Goal: Task Accomplishment & Management: Manage account settings

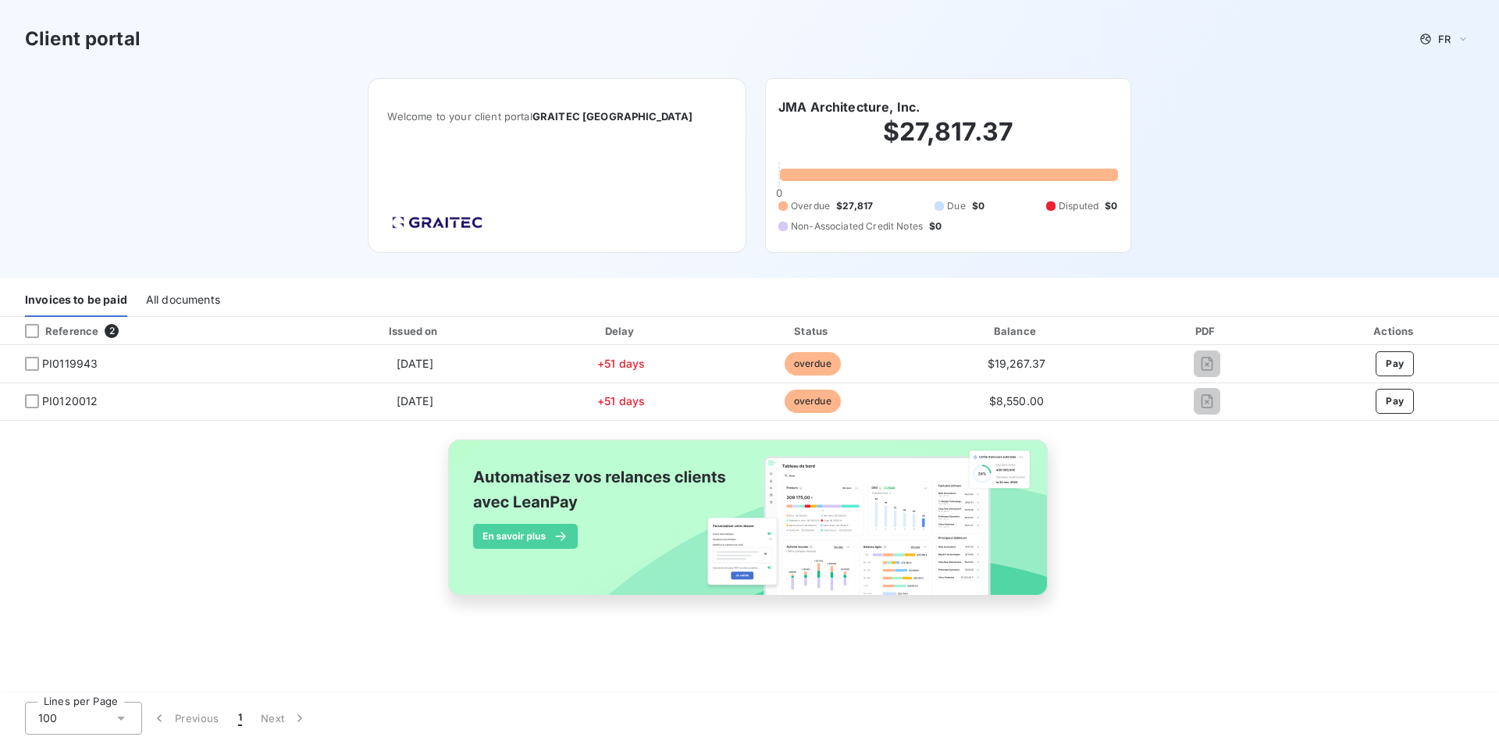
click at [1223, 147] on div "Client portal FR Welcome to your client portal GRAITEC USA JMA Architecture, In…" at bounding box center [749, 139] width 1499 height 278
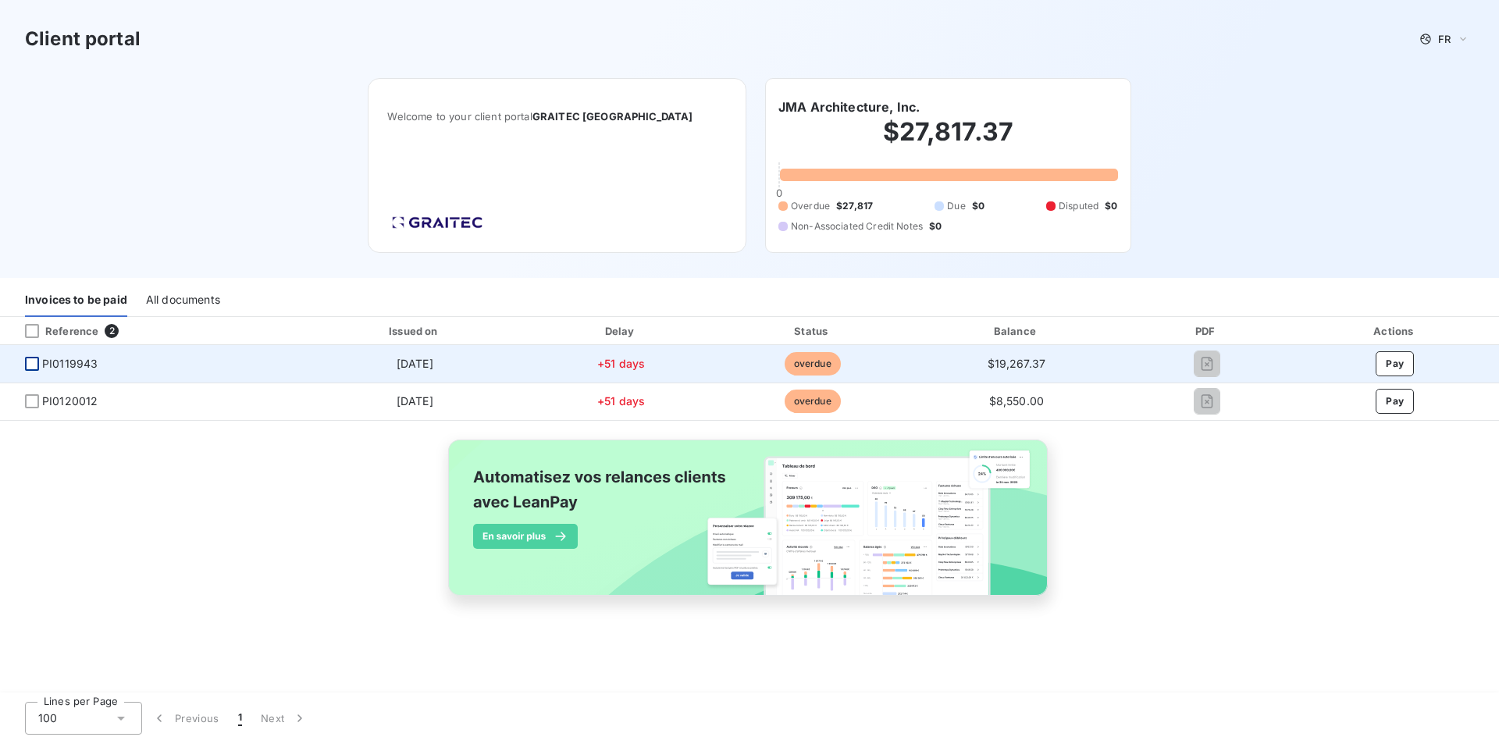
click at [31, 366] on div at bounding box center [32, 364] width 14 height 14
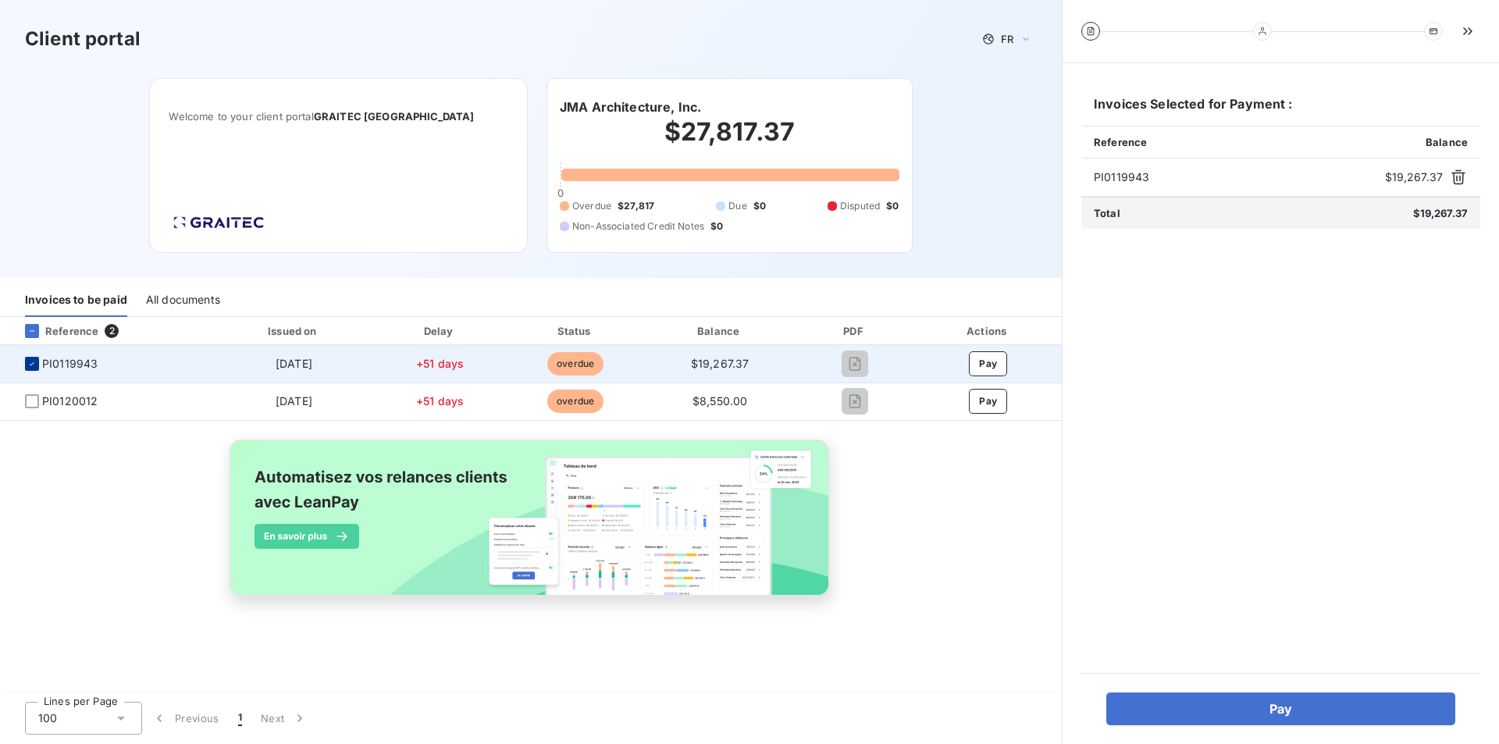
click at [27, 361] on div at bounding box center [32, 364] width 14 height 14
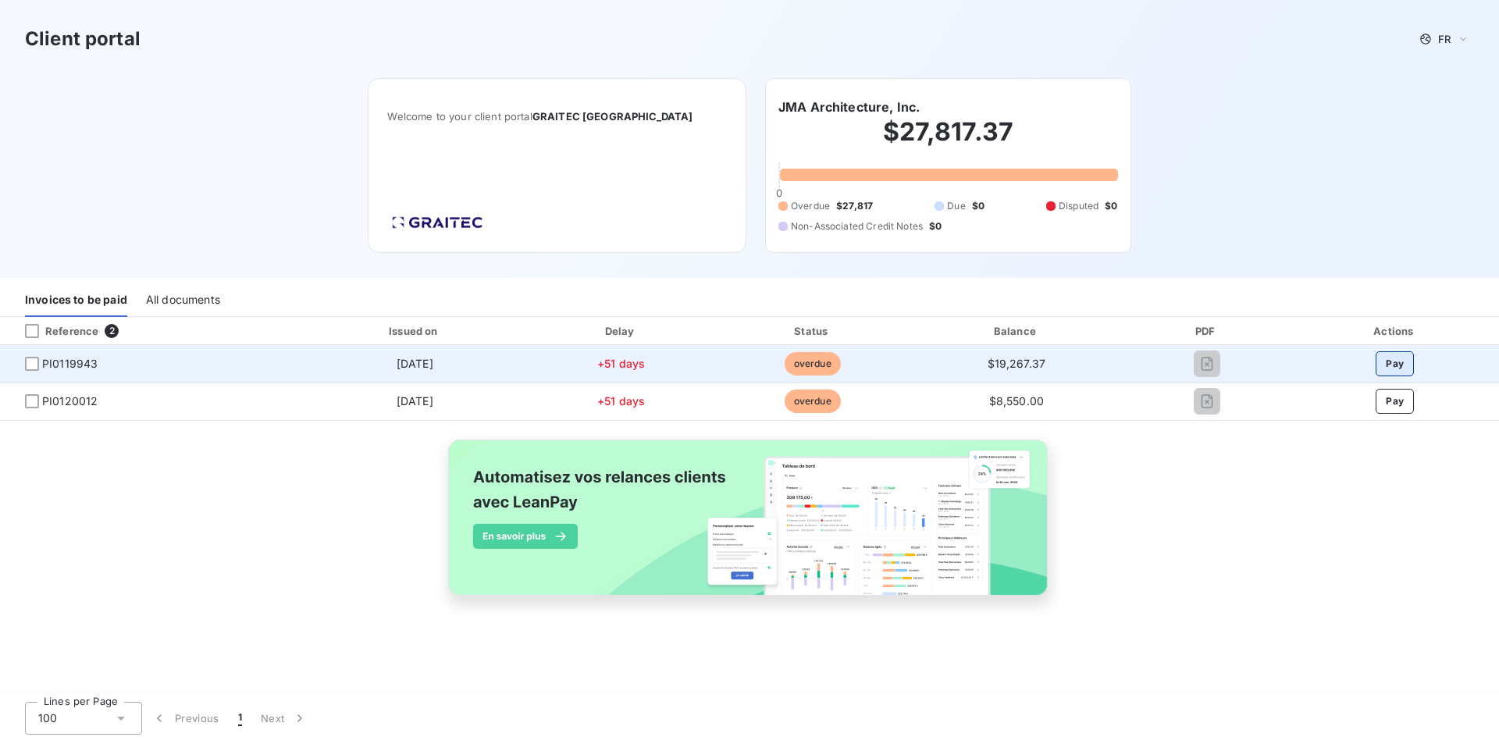
click at [1390, 368] on button "Pay" at bounding box center [1394, 363] width 38 height 25
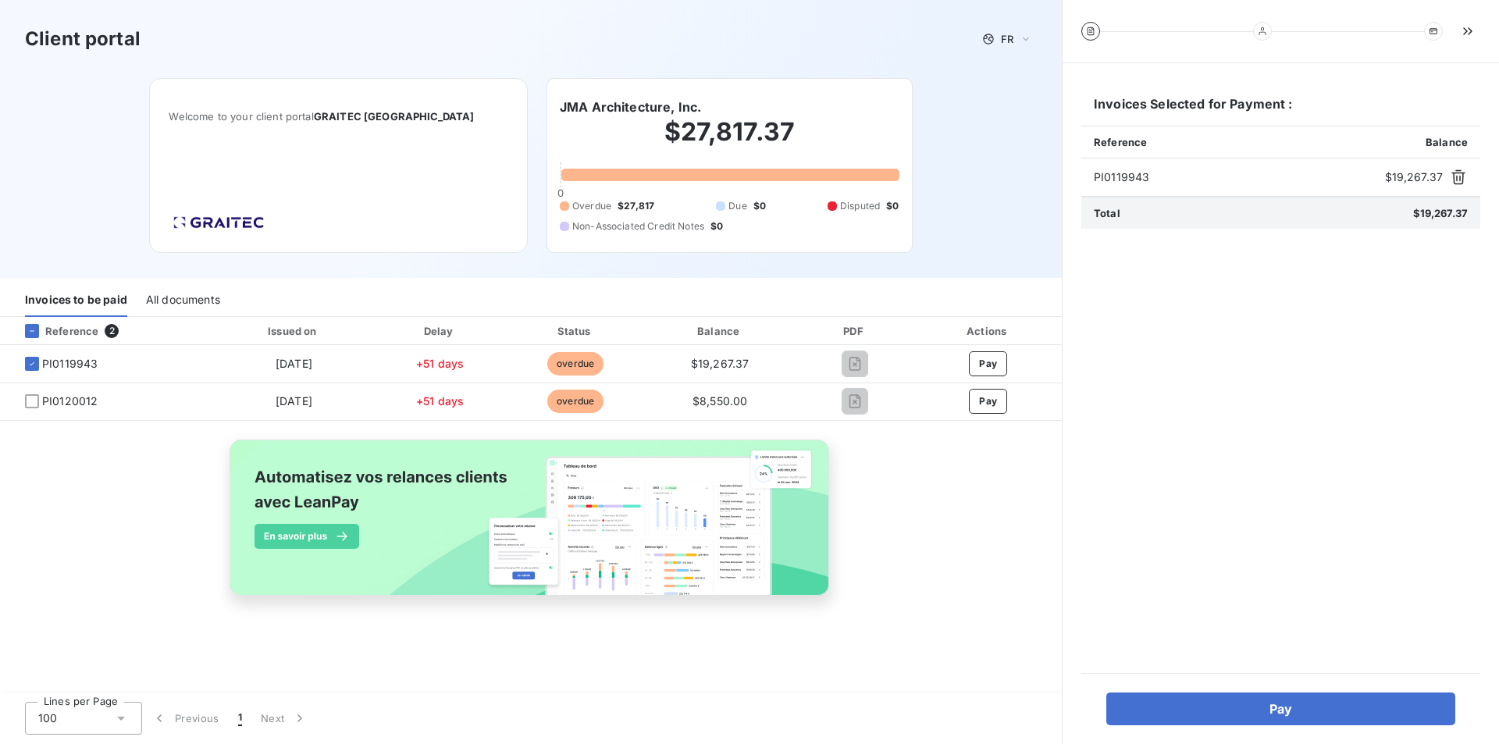
click at [926, 157] on div "Client portal FR Welcome to your client portal GRAITEC USA JMA Architecture, In…" at bounding box center [531, 139] width 1062 height 278
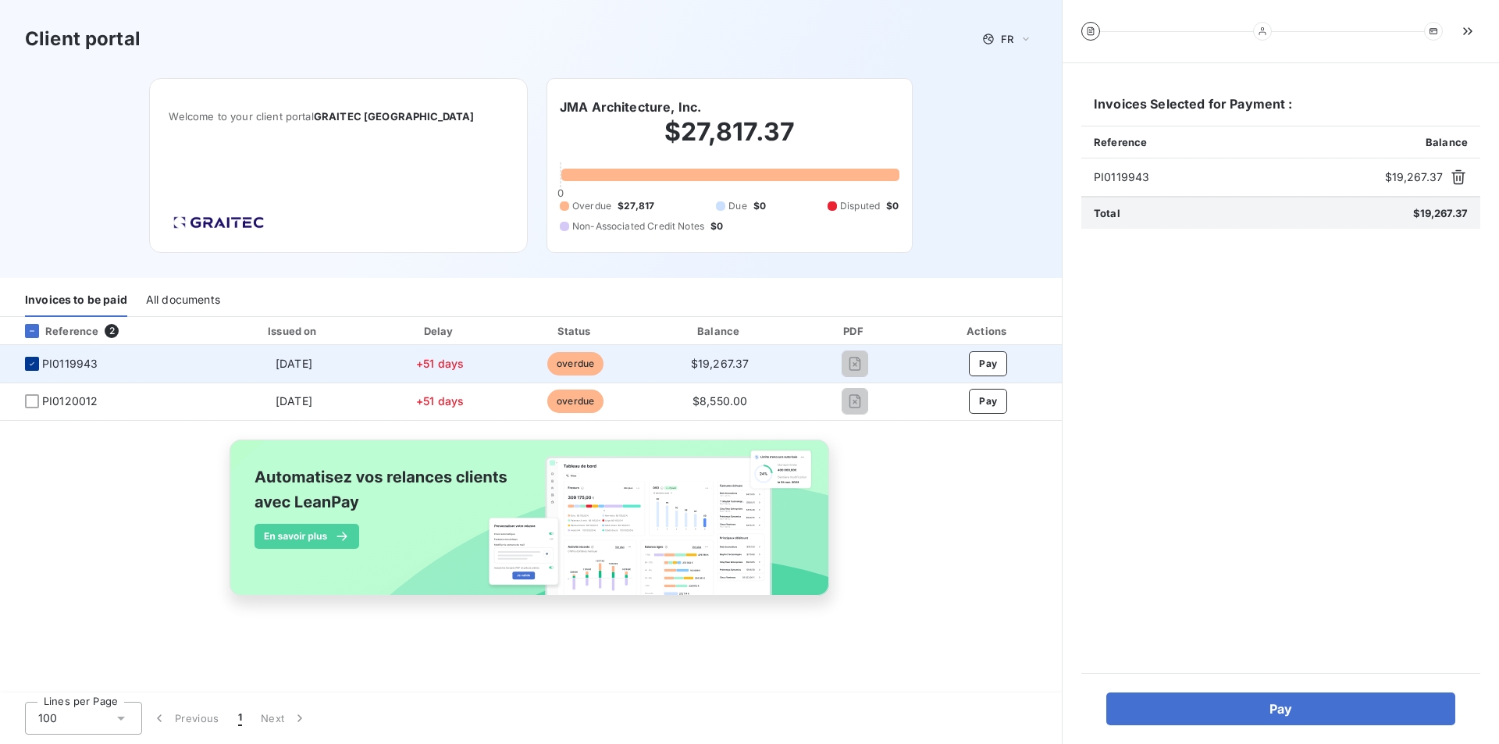
click at [32, 365] on icon at bounding box center [31, 363] width 9 height 9
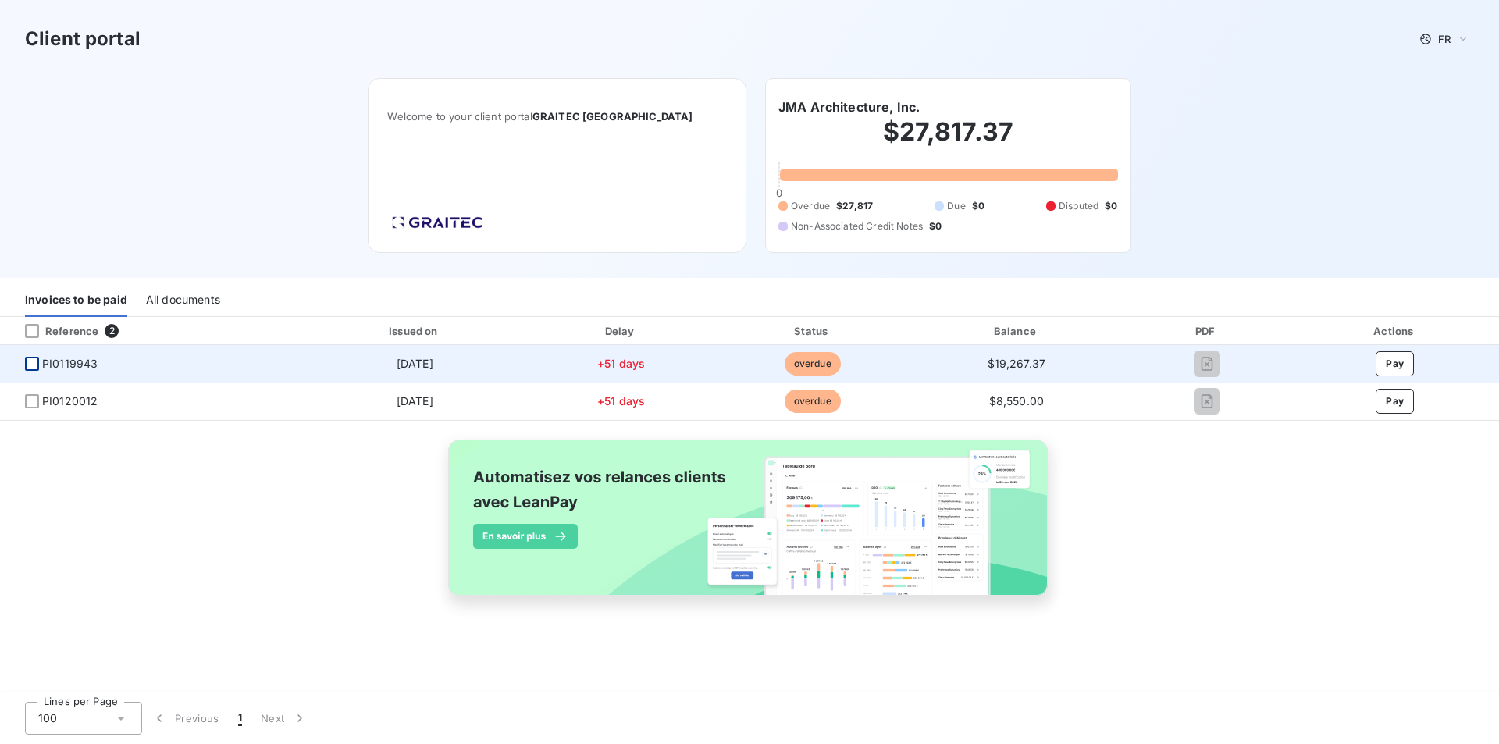
click at [240, 713] on span "1" at bounding box center [240, 718] width 4 height 16
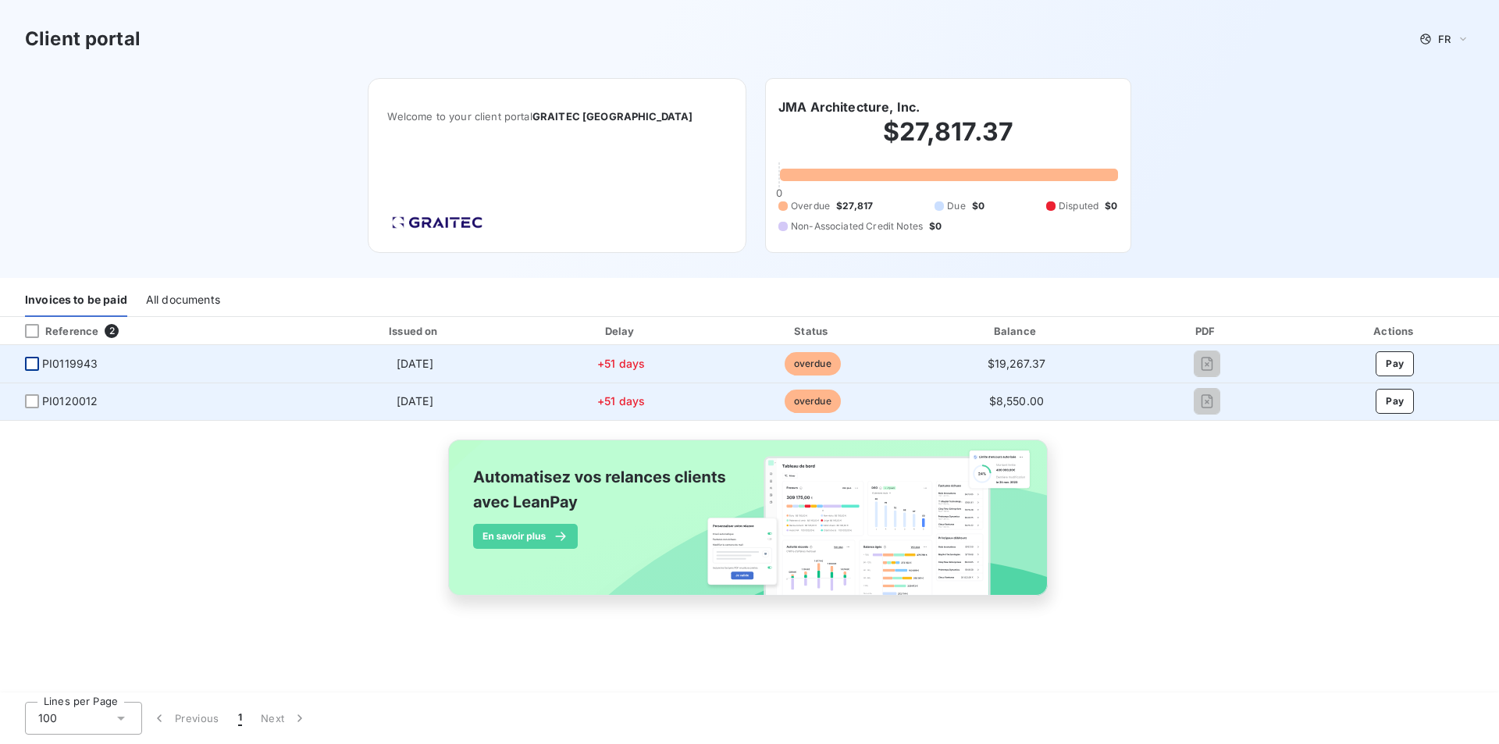
click at [1205, 415] on td at bounding box center [1207, 401] width 169 height 37
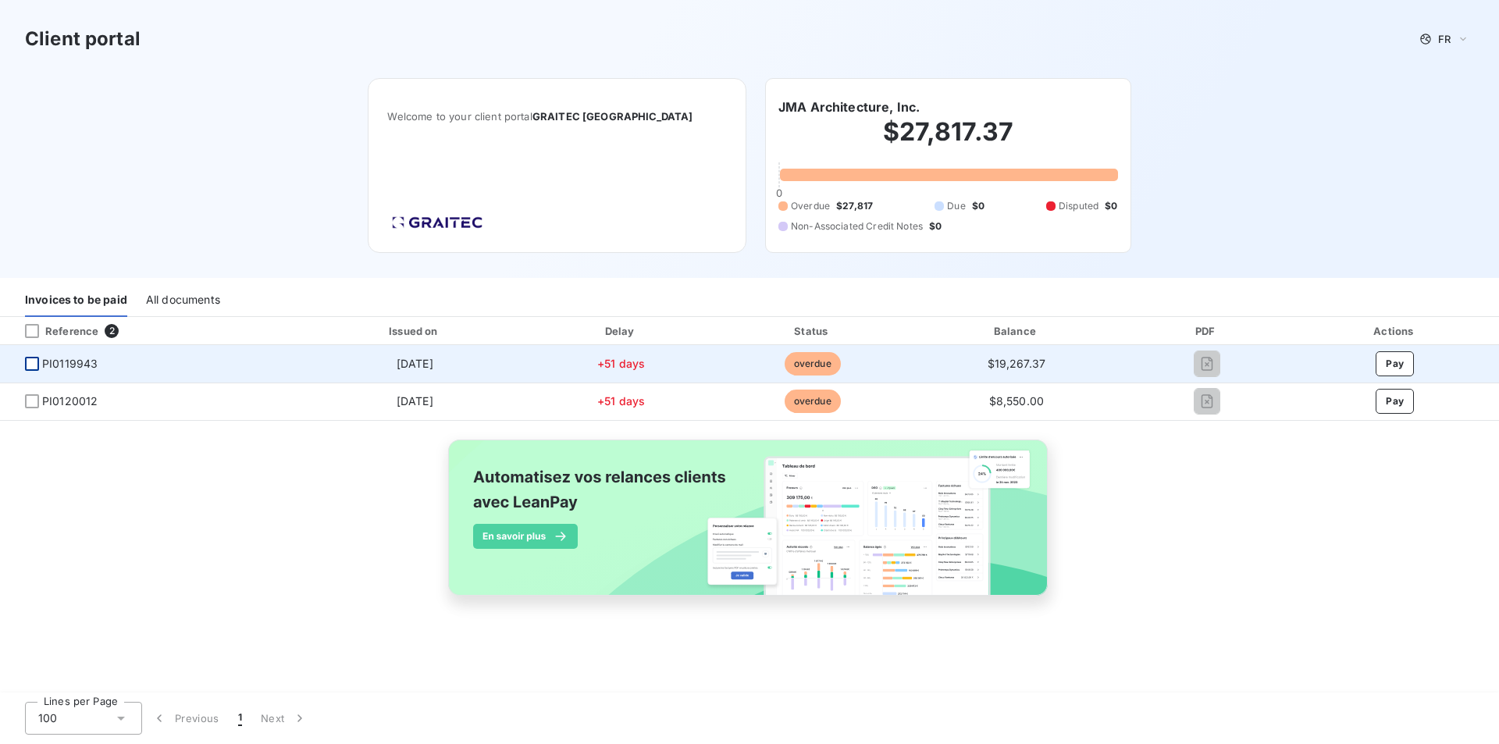
click at [803, 365] on span "overdue" at bounding box center [813, 363] width 56 height 23
click at [615, 365] on span "+51 days" at bounding box center [621, 363] width 48 height 13
